Goal: Task Accomplishment & Management: Manage account settings

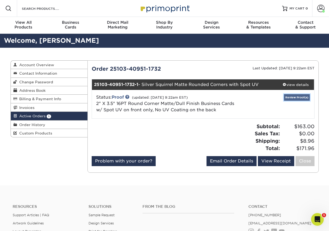
click at [297, 98] on link "Review Proof(s)" at bounding box center [297, 97] width 26 height 7
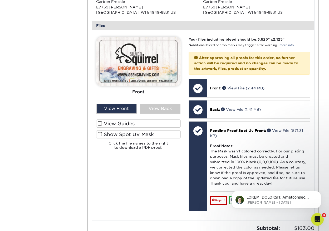
scroll to position [240, 0]
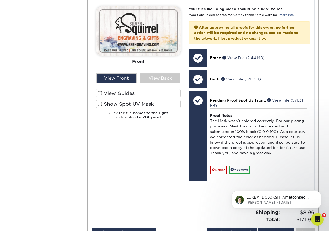
click at [130, 104] on label "Show Spot UV Mask" at bounding box center [138, 104] width 85 height 8
click at [0, 0] on input "Show Spot UV Mask" at bounding box center [0, 0] width 0 height 0
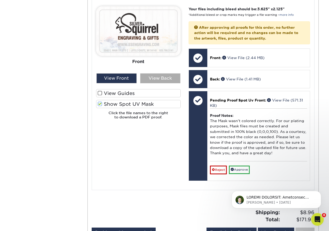
click at [153, 79] on div "View Back" at bounding box center [160, 78] width 40 height 10
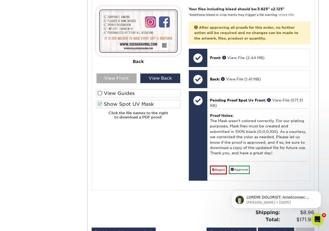
click at [120, 77] on div "View Front" at bounding box center [116, 78] width 40 height 10
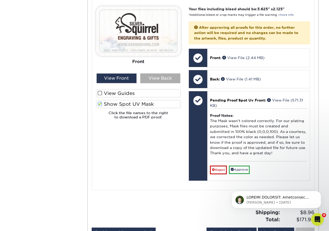
click at [168, 77] on div "View Back" at bounding box center [160, 78] width 40 height 10
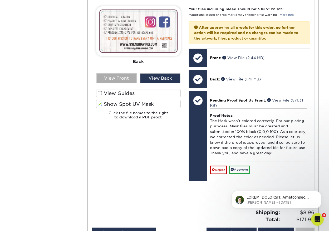
click at [116, 79] on div "View Front" at bounding box center [116, 78] width 40 height 10
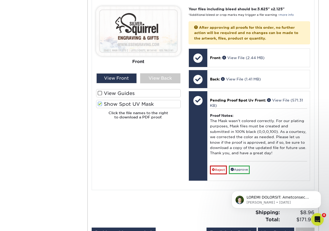
click at [100, 104] on span at bounding box center [100, 103] width 4 height 5
click at [0, 0] on input "Show Spot UV Mask" at bounding box center [0, 0] width 0 height 0
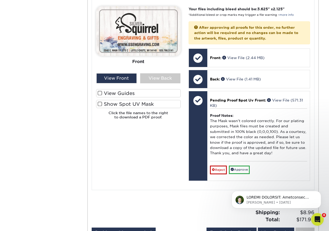
click at [100, 104] on span at bounding box center [100, 103] width 4 height 5
click at [0, 0] on input "Show Spot UV Mask" at bounding box center [0, 0] width 0 height 0
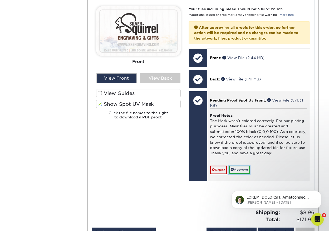
click at [243, 171] on link "Approve" at bounding box center [239, 170] width 21 height 8
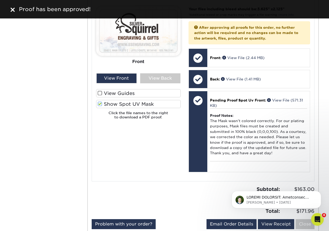
scroll to position [242, 0]
